Goal: Register for event/course

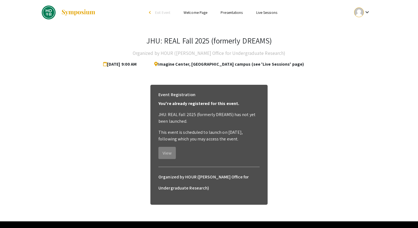
click at [172, 145] on div "Event Registration You're already registered for this event. JHU: REAL Fall 202…" at bounding box center [209, 124] width 110 height 79
click at [198, 13] on link "Welcome Page" at bounding box center [196, 12] width 24 height 5
click at [201, 10] on li "Welcome Page" at bounding box center [195, 12] width 37 height 7
click at [201, 11] on link "Welcome Page" at bounding box center [196, 12] width 24 height 5
click at [238, 14] on link "Presentations" at bounding box center [232, 12] width 22 height 5
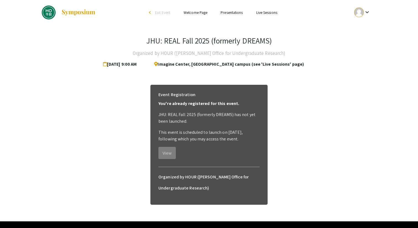
click at [267, 10] on li "Live Sessions" at bounding box center [267, 12] width 34 height 7
click at [191, 12] on link "Welcome Page" at bounding box center [196, 12] width 24 height 5
